Goal: Task Accomplishment & Management: Manage account settings

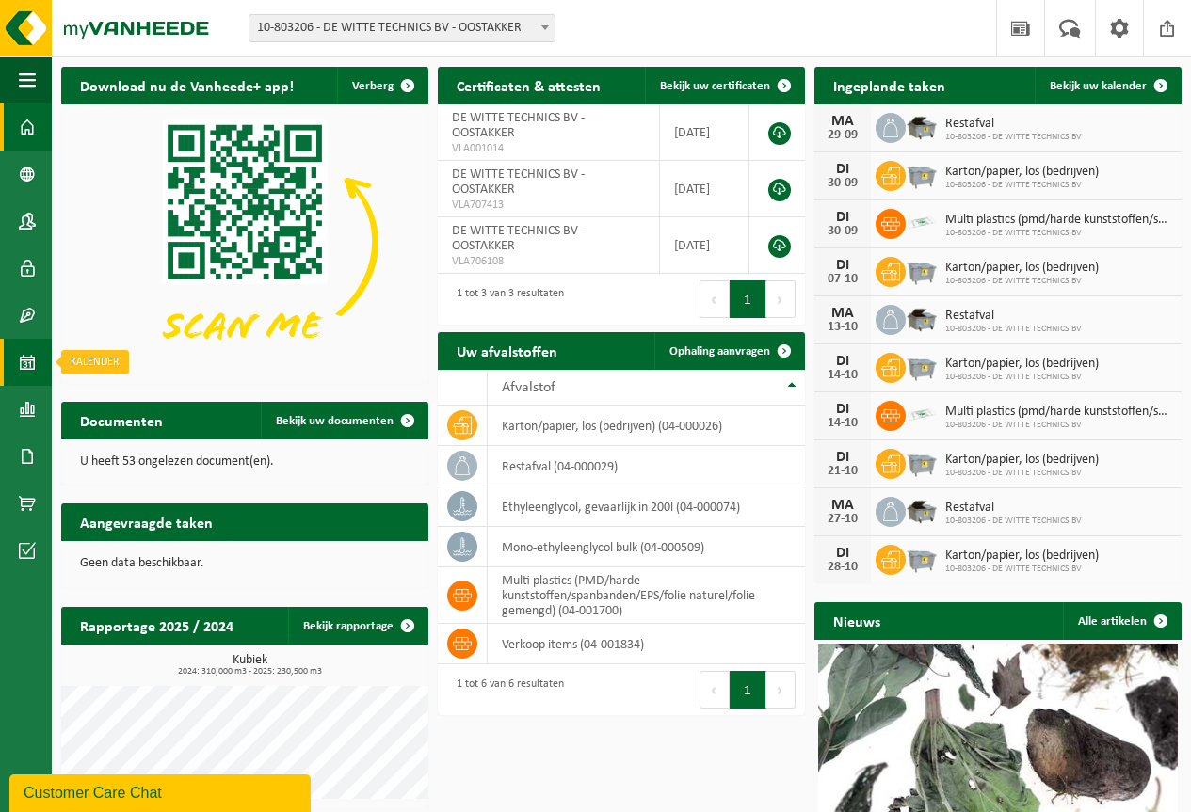
click at [26, 360] on span at bounding box center [27, 362] width 17 height 47
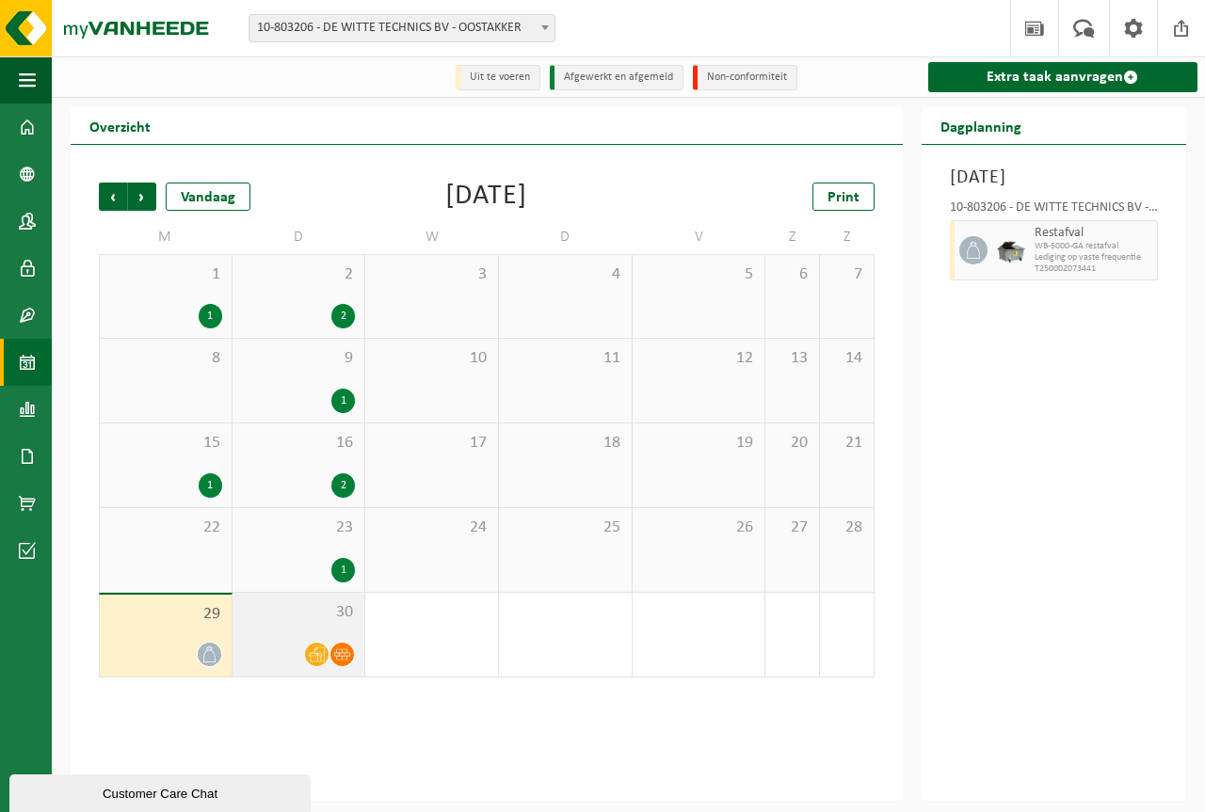
click at [321, 650] on icon at bounding box center [317, 655] width 16 height 16
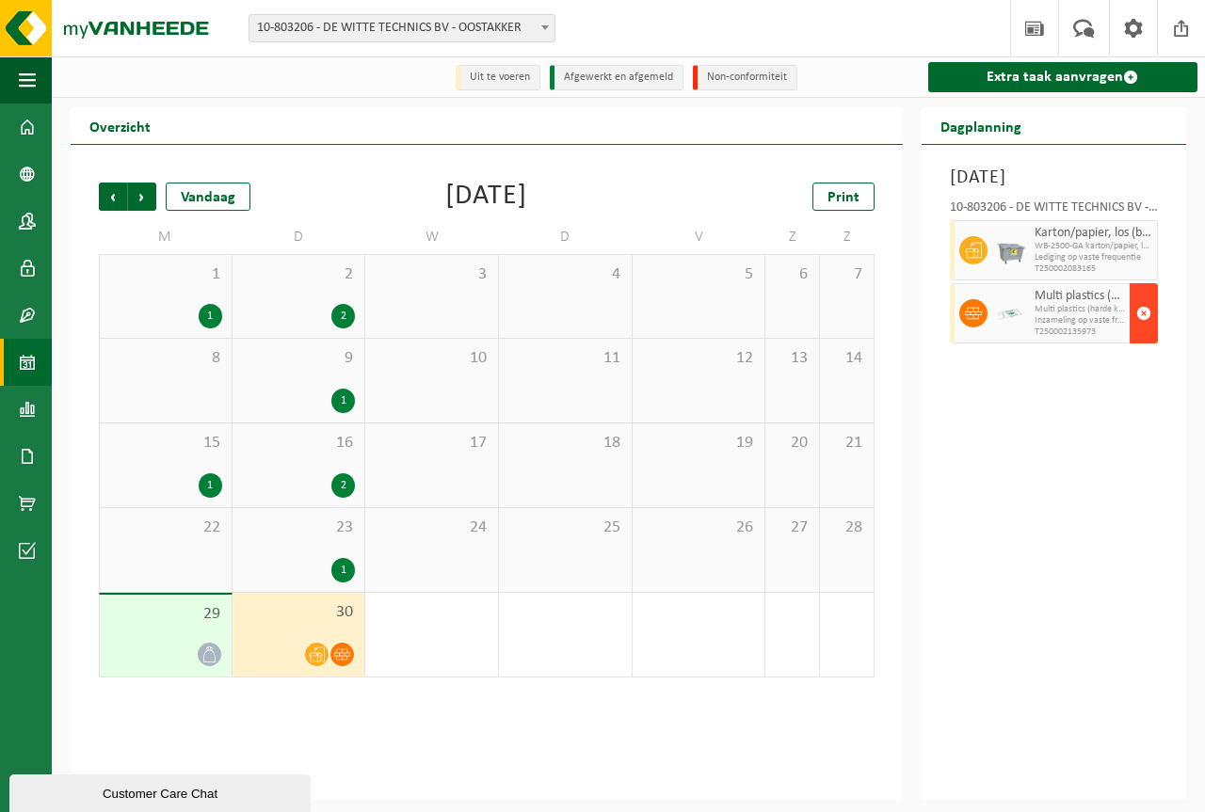
click at [1145, 332] on span "button" at bounding box center [1143, 314] width 15 height 38
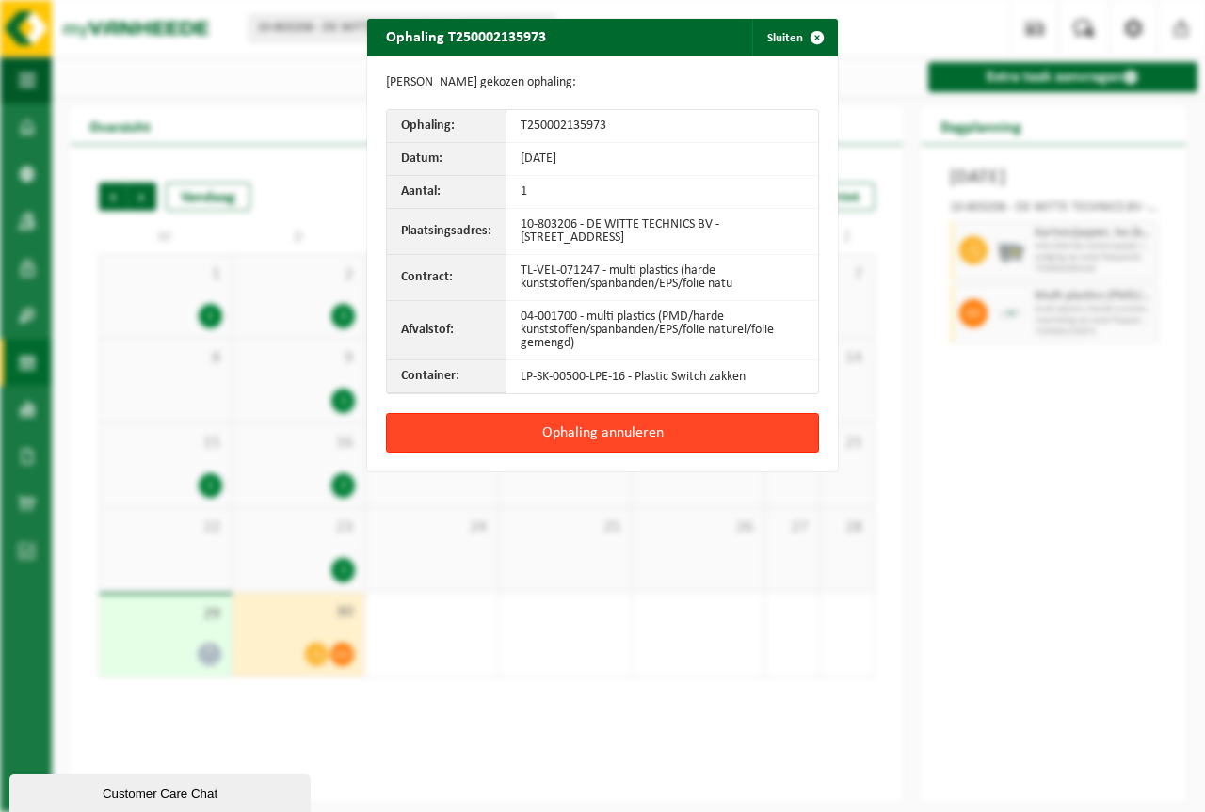
click at [610, 433] on button "Ophaling annuleren" at bounding box center [602, 433] width 433 height 40
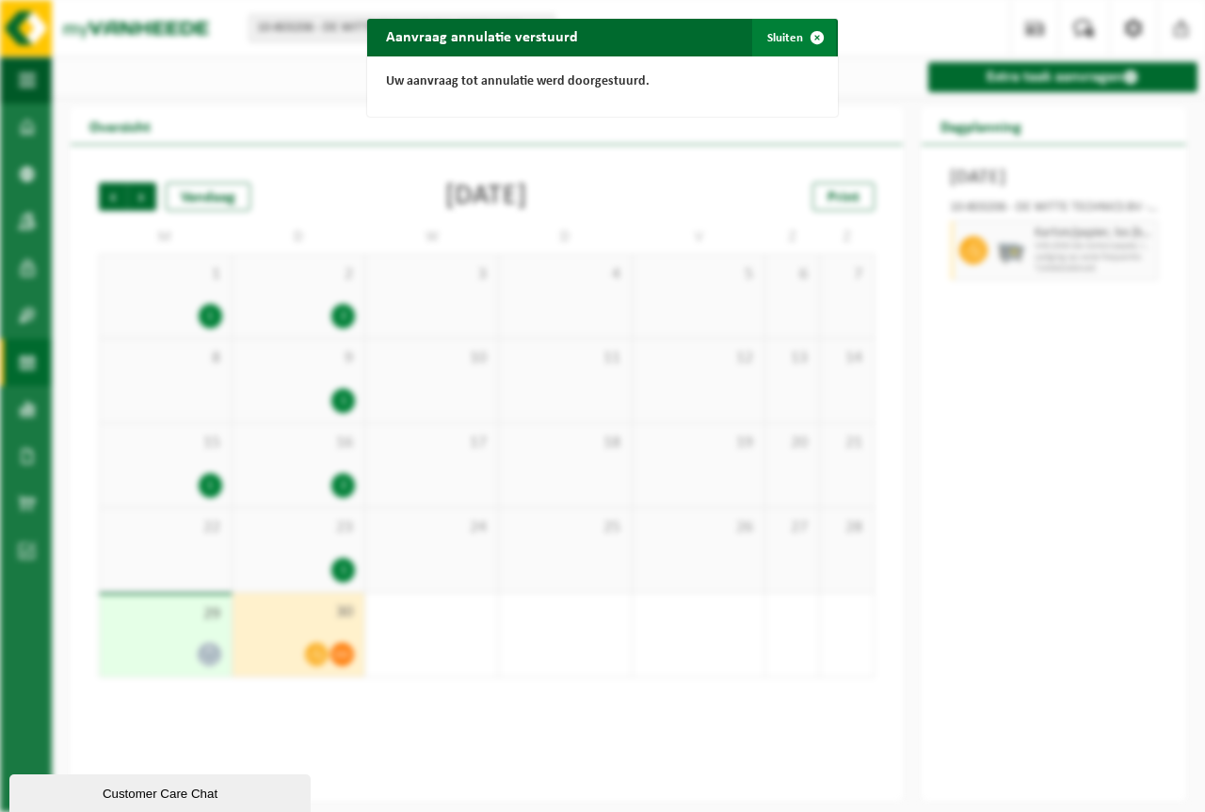
click at [808, 35] on span "button" at bounding box center [817, 38] width 38 height 38
